Goal: Information Seeking & Learning: Understand process/instructions

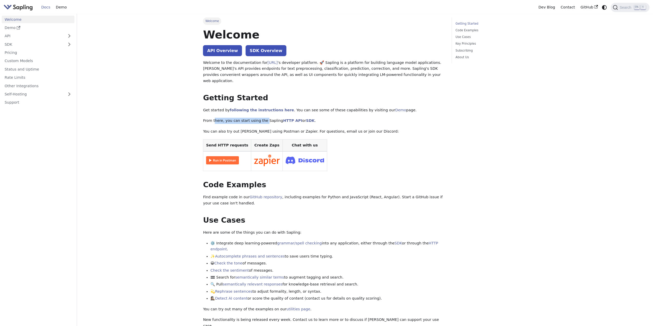
drag, startPoint x: 213, startPoint y: 112, endPoint x: 260, endPoint y: 114, distance: 47.0
click at [260, 118] on p "From there, you can start using the Sapling HTTP API or SDK ." at bounding box center [323, 121] width 241 height 6
